Goal: Information Seeking & Learning: Learn about a topic

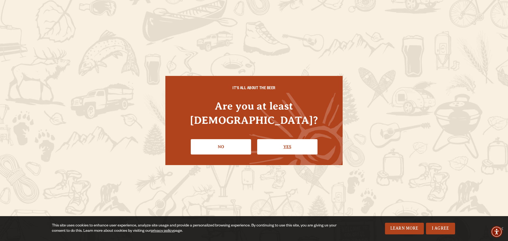
click at [286, 140] on link "Yes" at bounding box center [287, 146] width 60 height 15
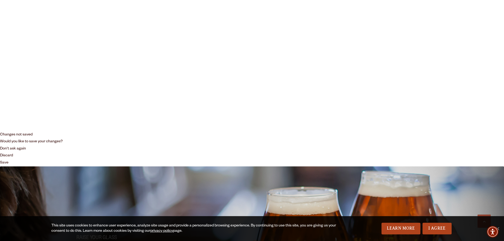
scroll to position [106, 0]
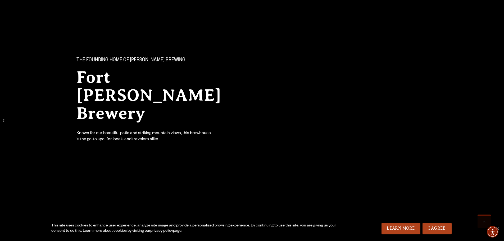
scroll to position [212, 0]
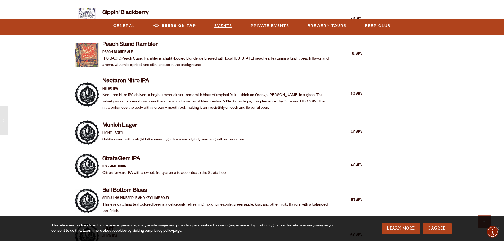
scroll to position [1344, 0]
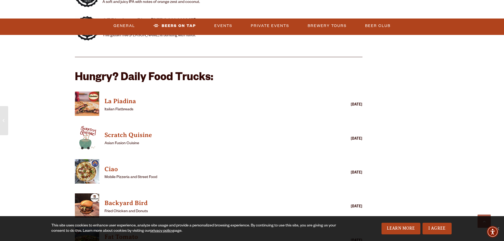
scroll to position [1503, 0]
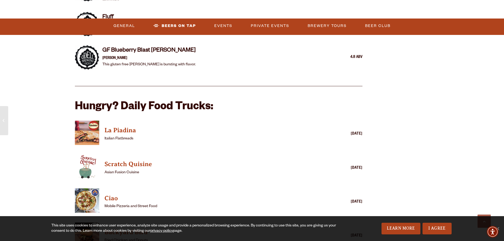
click at [175, 28] on link "Beers on Tap" at bounding box center [174, 26] width 47 height 12
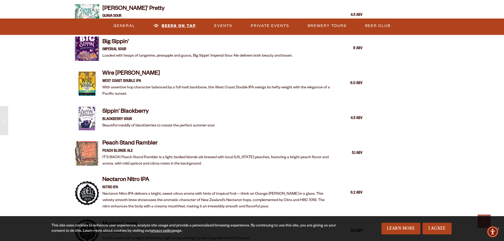
scroll to position [1213, 0]
